Goal: Information Seeking & Learning: Find specific fact

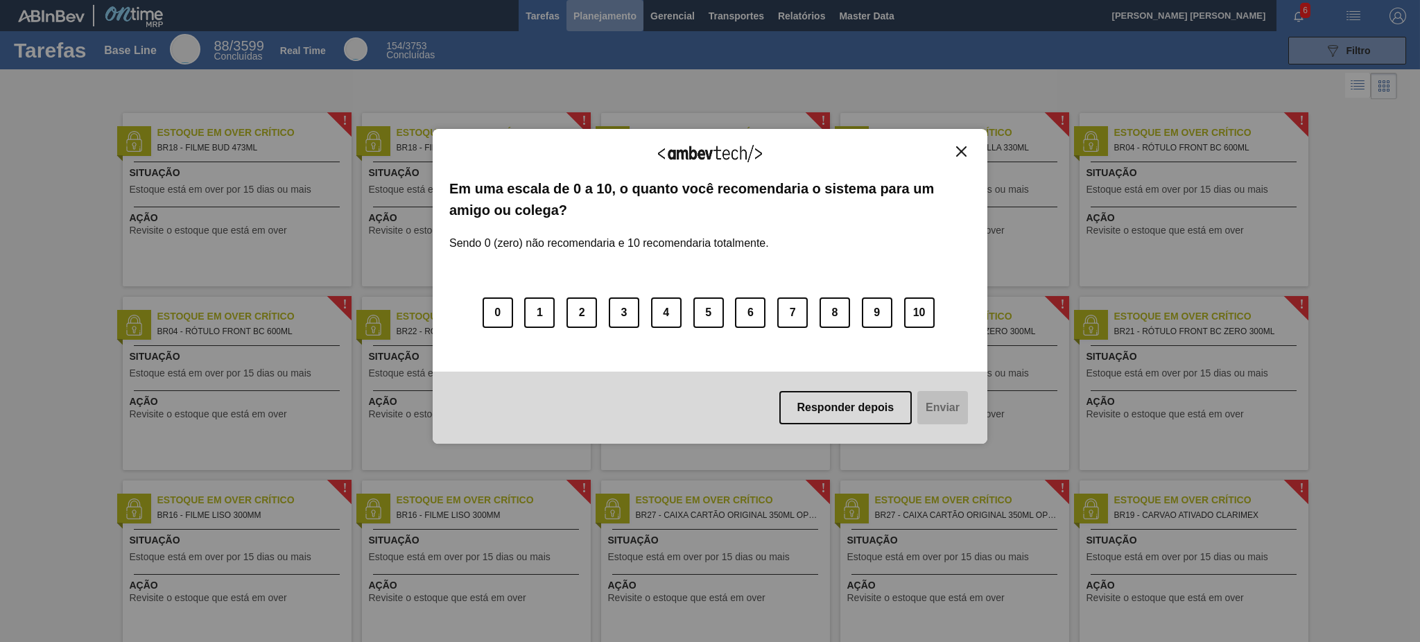
click at [599, 0] on body "Tarefas Planejamento Gerencial Transportes Relatórios Master Data [PERSON_NAME]…" at bounding box center [710, 0] width 1420 height 0
click at [968, 167] on div "Agradecemos seu feedback!" at bounding box center [710, 162] width 522 height 33
click at [968, 165] on div "Agradecemos seu feedback!" at bounding box center [710, 162] width 522 height 33
click at [968, 148] on button "Close" at bounding box center [961, 152] width 19 height 12
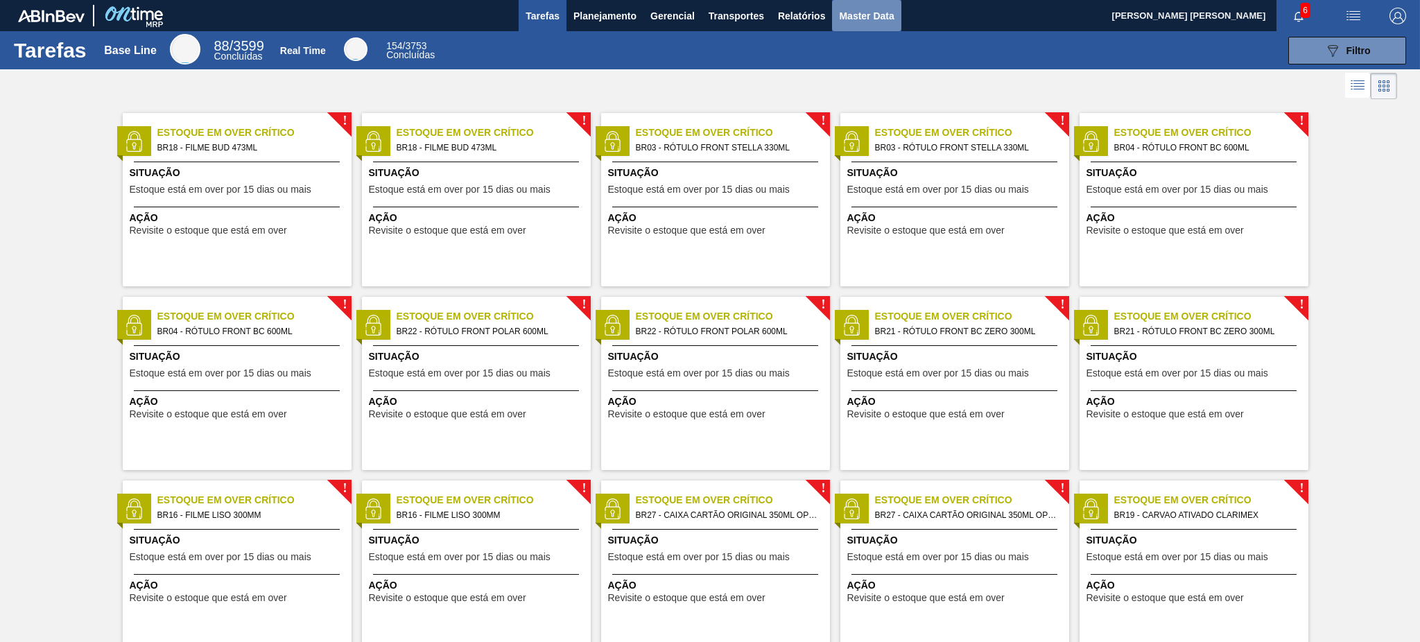
click at [864, 17] on span "Master Data" at bounding box center [866, 16] width 55 height 17
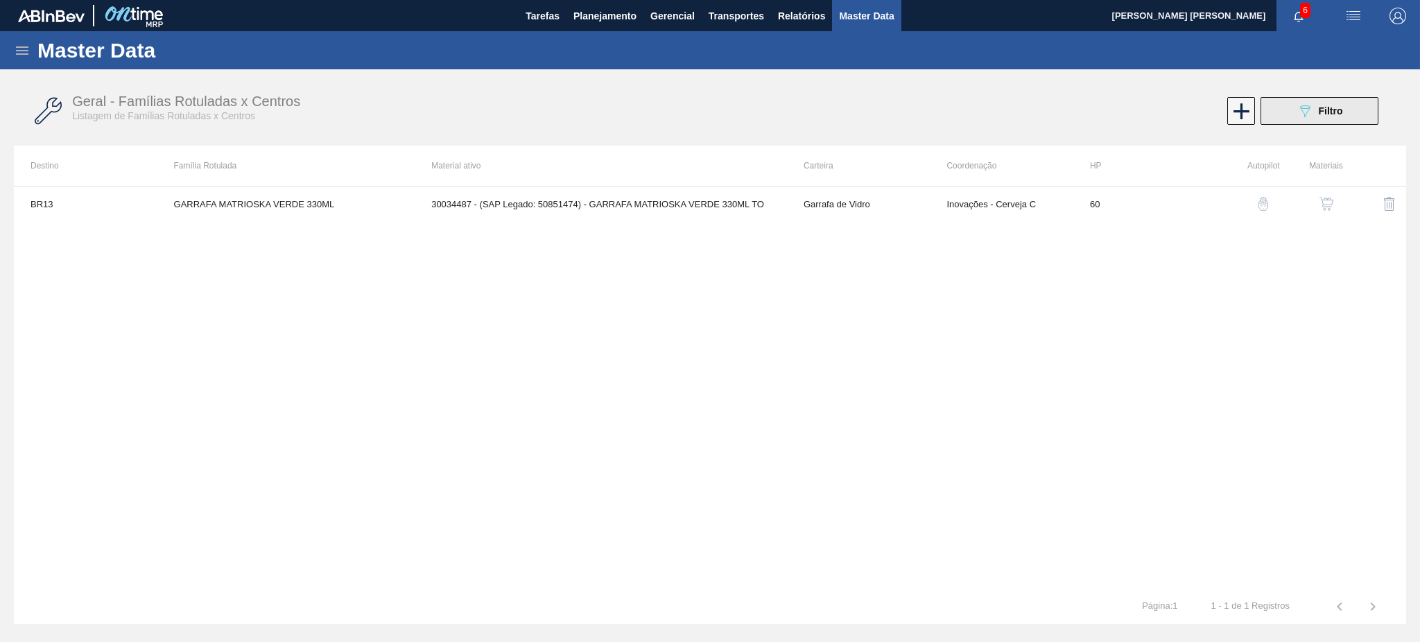
click at [1316, 123] on button "089F7B8B-B2A5-4AFE-B5C0-19BA573D28AC Filtro" at bounding box center [1320, 111] width 118 height 28
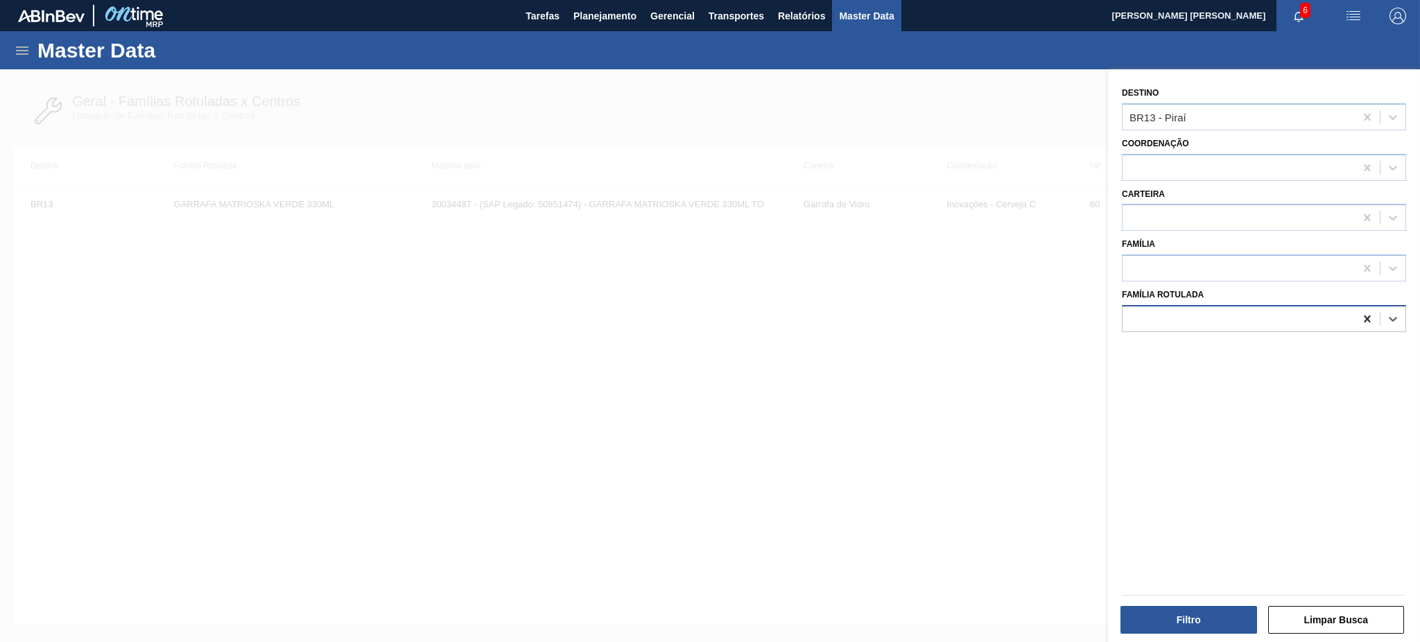
click at [1361, 316] on icon at bounding box center [1368, 319] width 14 height 14
paste Rotulada "30034165"
type Rotulada "30034165"
click at [1365, 116] on icon at bounding box center [1367, 117] width 6 height 7
click at [771, 152] on div at bounding box center [710, 390] width 1420 height 642
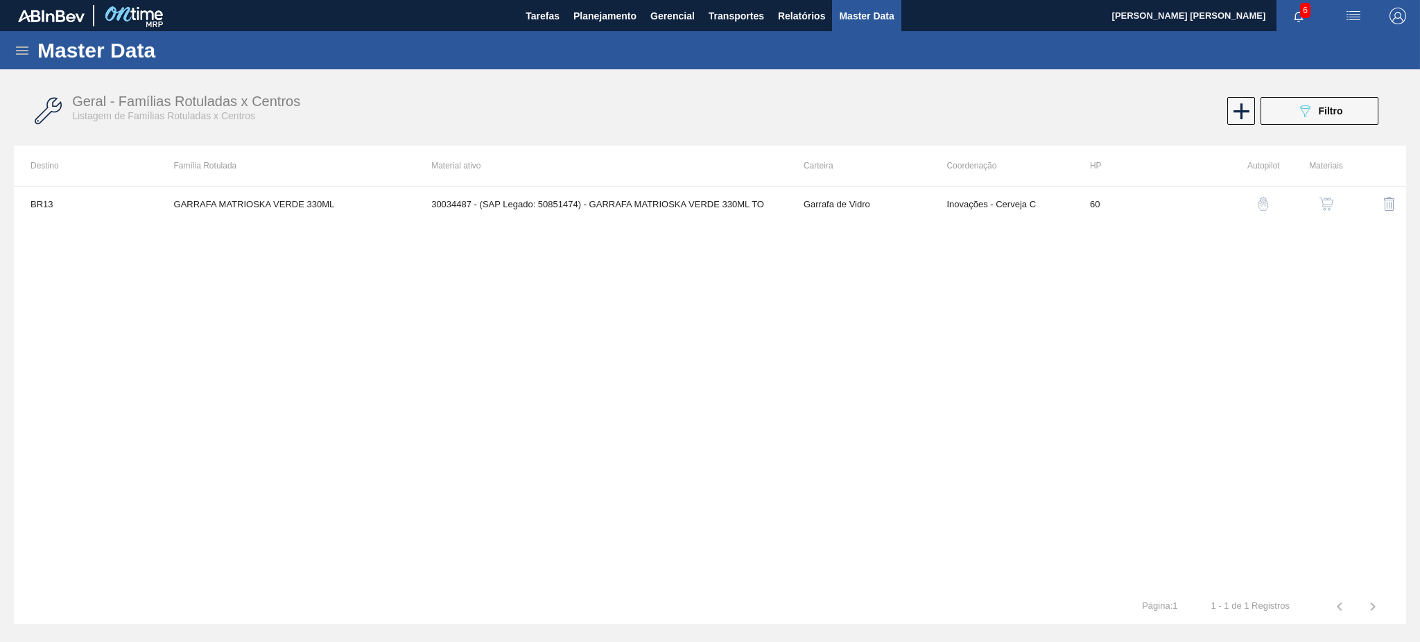
click at [26, 60] on div "Master Data" at bounding box center [710, 50] width 1420 height 38
click at [23, 40] on div "Master Data" at bounding box center [710, 50] width 1420 height 38
click at [19, 47] on icon at bounding box center [22, 50] width 12 height 8
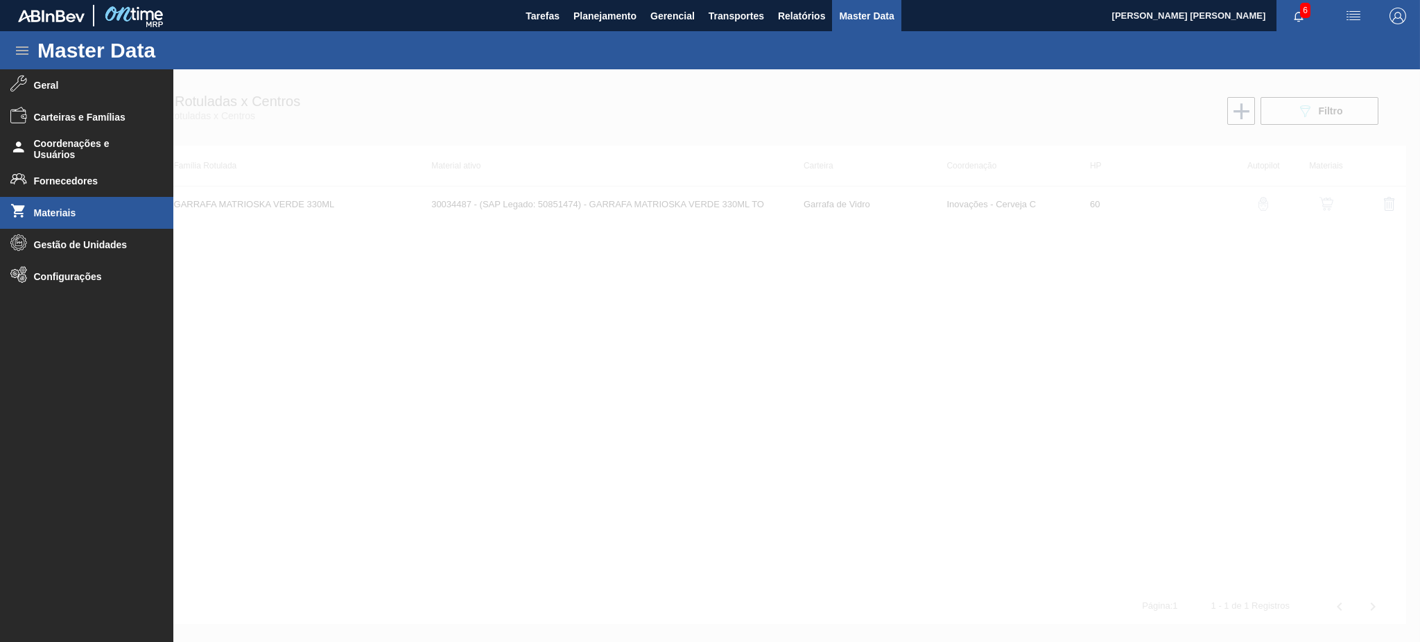
click at [78, 205] on li "Materiais" at bounding box center [86, 213] width 173 height 32
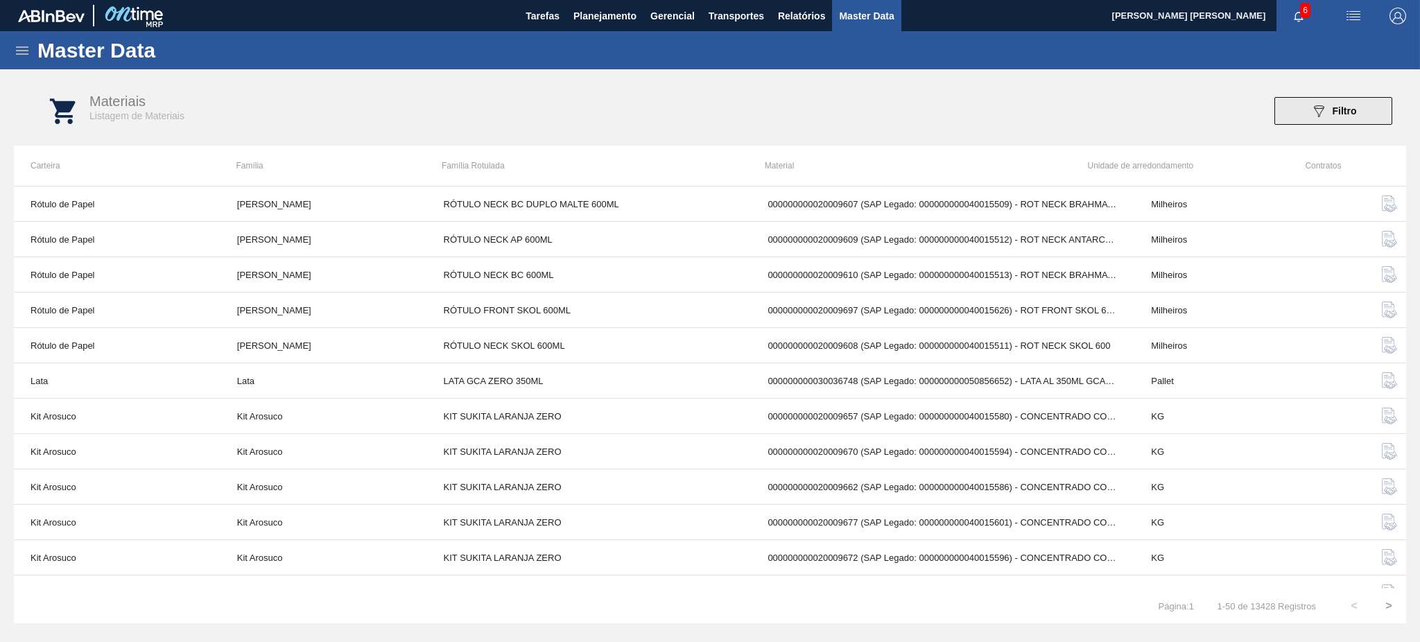
click at [1334, 115] on span "Filtro" at bounding box center [1345, 110] width 24 height 11
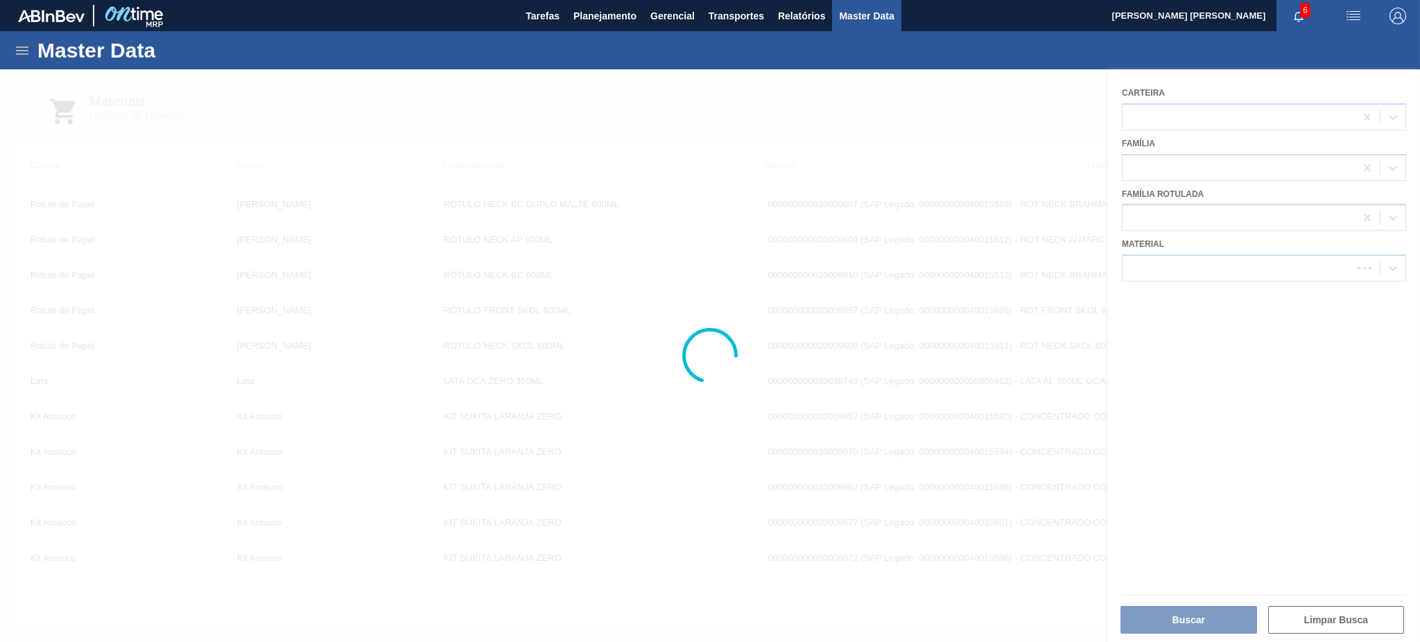
click at [1203, 268] on div at bounding box center [710, 355] width 1420 height 573
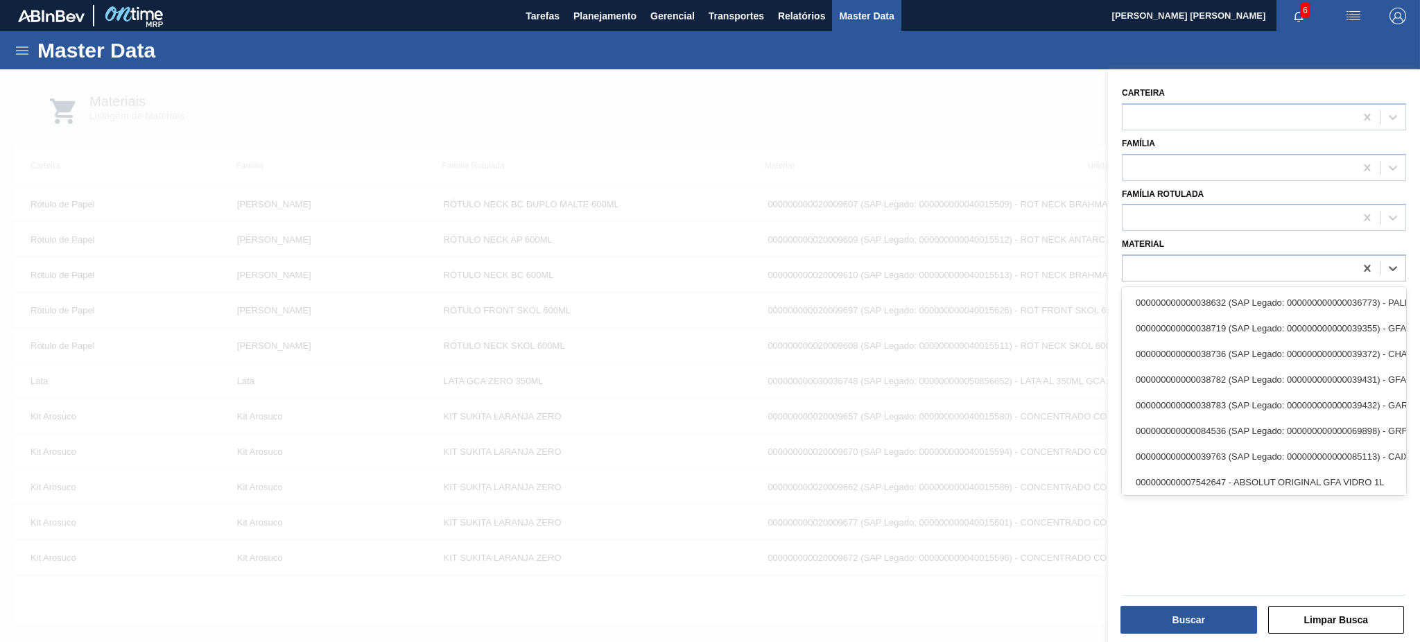
click at [1203, 268] on div at bounding box center [1239, 269] width 232 height 20
paste input "30034165"
type input "30034165"
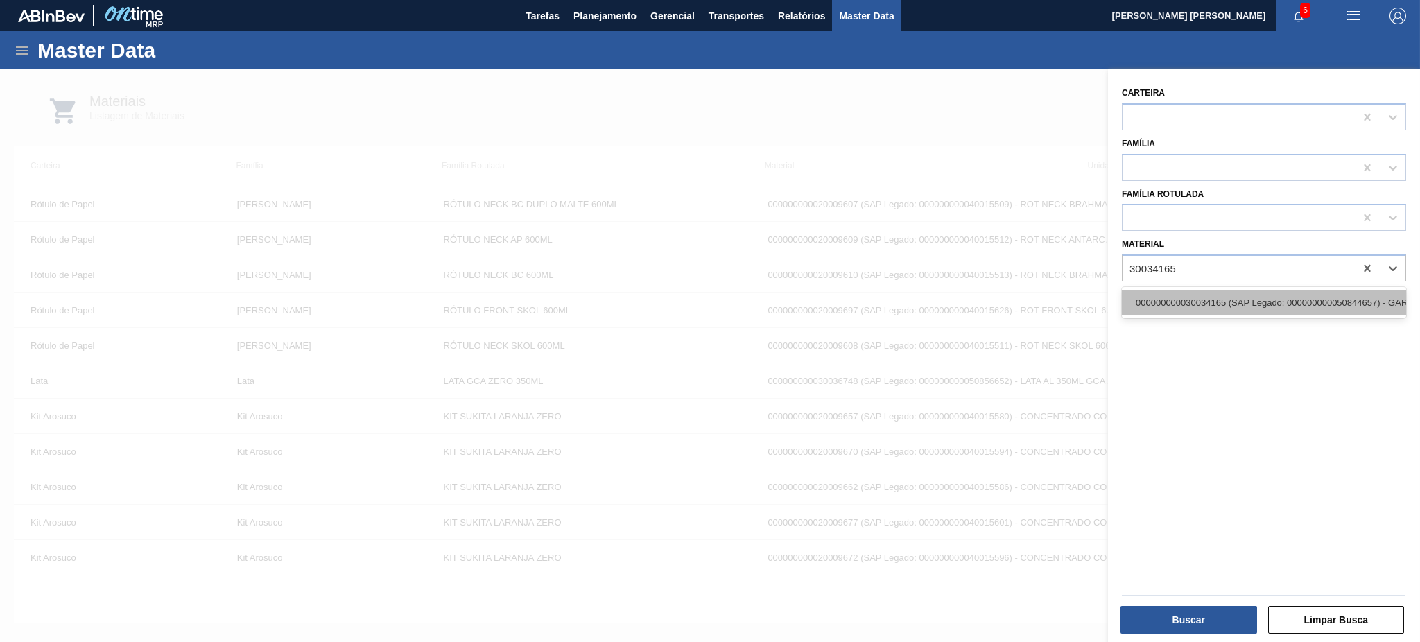
click at [1219, 310] on div "000000000030034165 (SAP Legado: 000000000050844657) - GARRAFA CORONA OW 330ML N…" at bounding box center [1264, 303] width 284 height 26
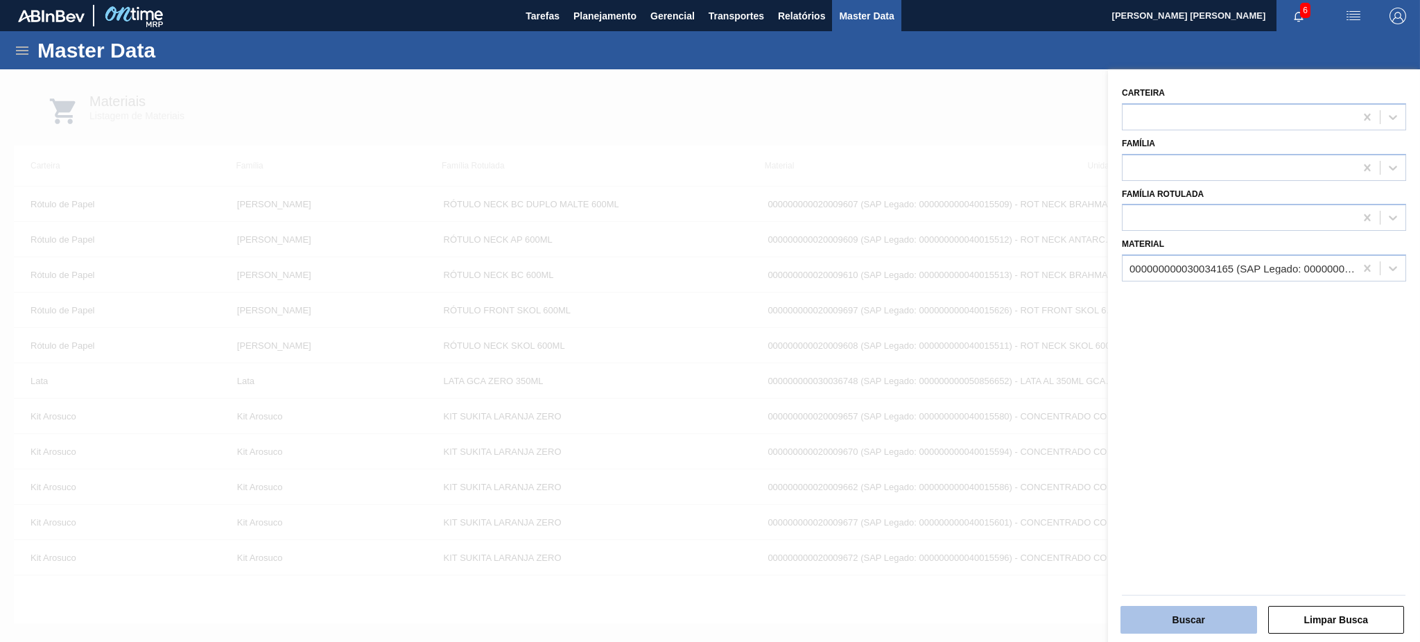
click at [1184, 630] on button "Buscar" at bounding box center [1189, 620] width 137 height 28
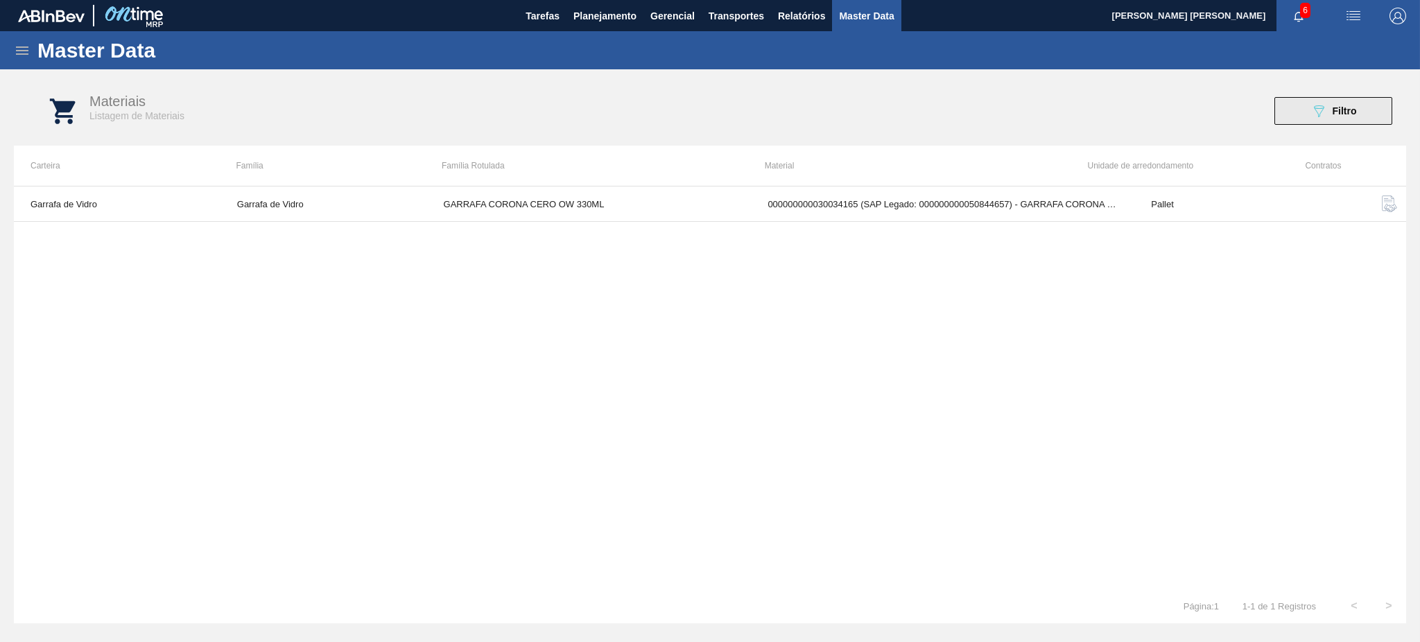
click at [1316, 108] on icon "089F7B8B-B2A5-4AFE-B5C0-19BA573D28AC" at bounding box center [1319, 111] width 17 height 17
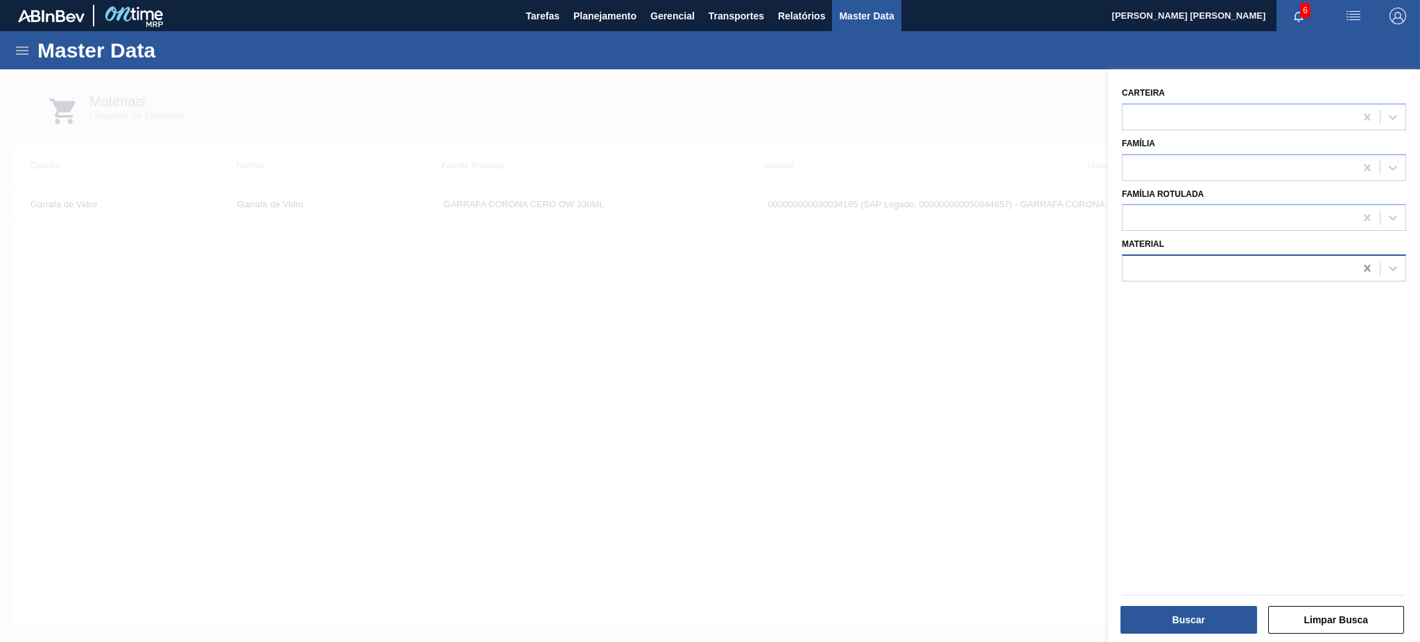
click at [1366, 263] on icon at bounding box center [1368, 268] width 14 height 14
paste input "30030660"
type input "30030660"
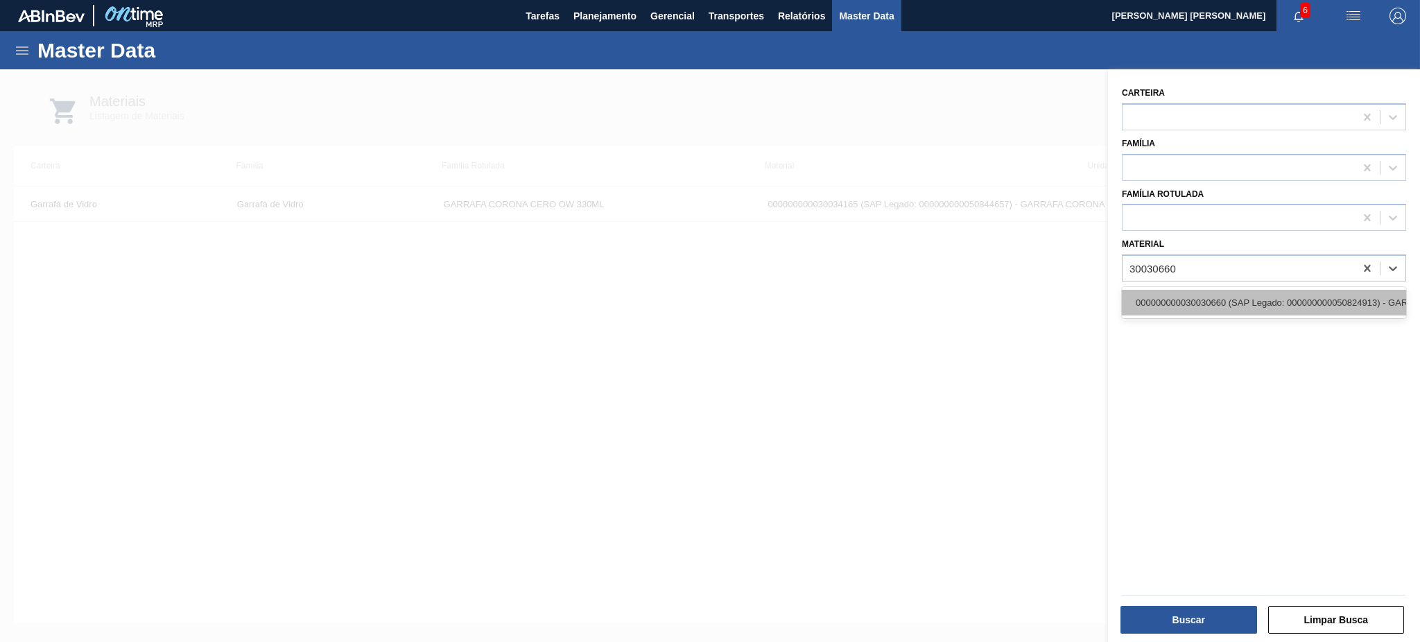
click at [1289, 304] on div "000000000030030660 (SAP Legado: 000000000050824913) - GARRAFA [PERSON_NAME] OW …" at bounding box center [1264, 303] width 284 height 26
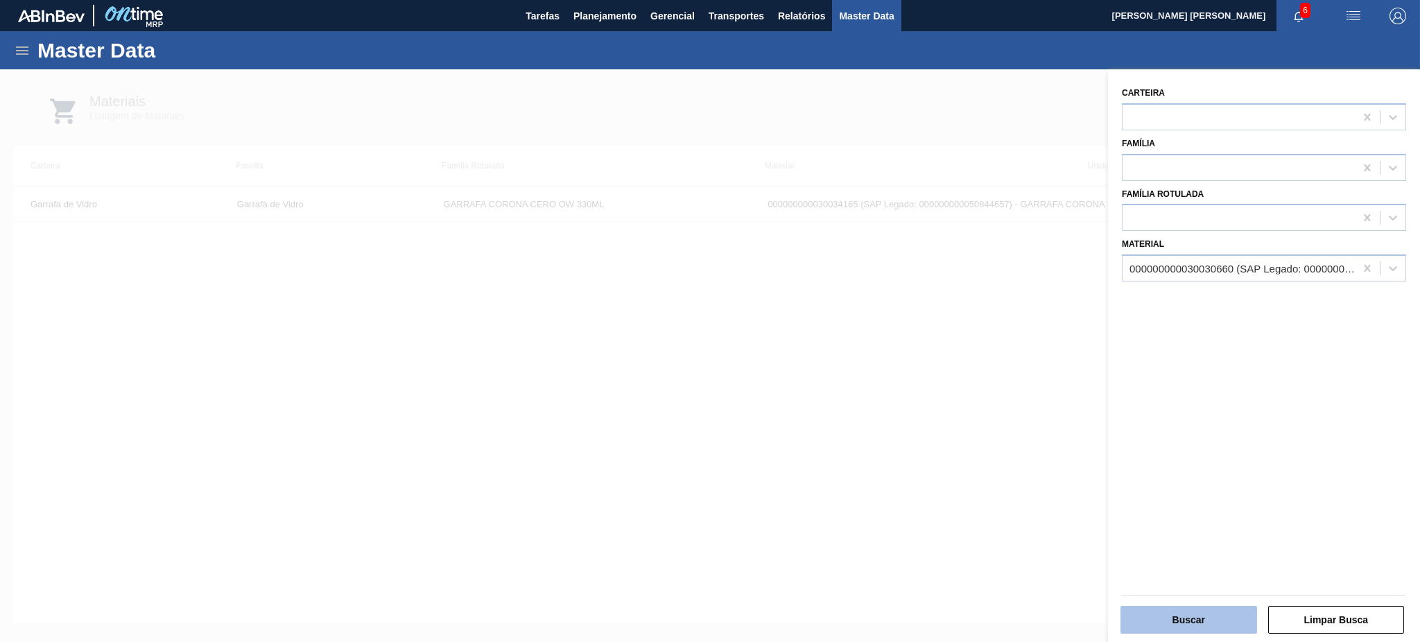
click at [1179, 616] on button "Buscar" at bounding box center [1189, 620] width 137 height 28
